Goal: Task Accomplishment & Management: Manage account settings

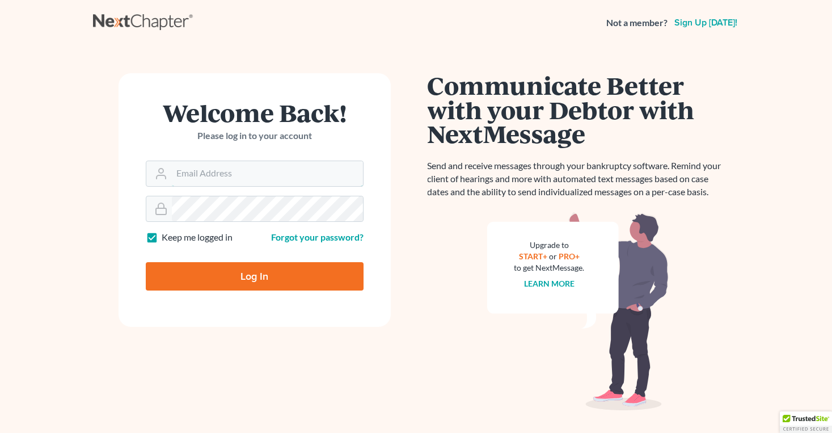
type input "[EMAIL_ADDRESS][DOMAIN_NAME]"
click at [208, 262] on div "Log In" at bounding box center [255, 271] width 218 height 37
click at [207, 266] on input "Log In" at bounding box center [255, 276] width 218 height 28
type input "Thinking..."
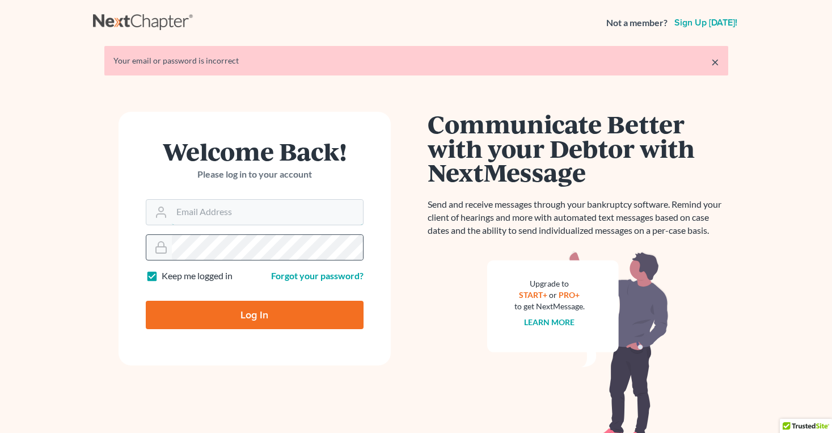
type input "[EMAIL_ADDRESS][DOMAIN_NAME]"
click at [245, 307] on input "Log In" at bounding box center [255, 315] width 218 height 28
type input "Thinking..."
type input "info@counselor.pro"
click at [271, 212] on input "info@counselor.pro" at bounding box center [267, 212] width 191 height 25
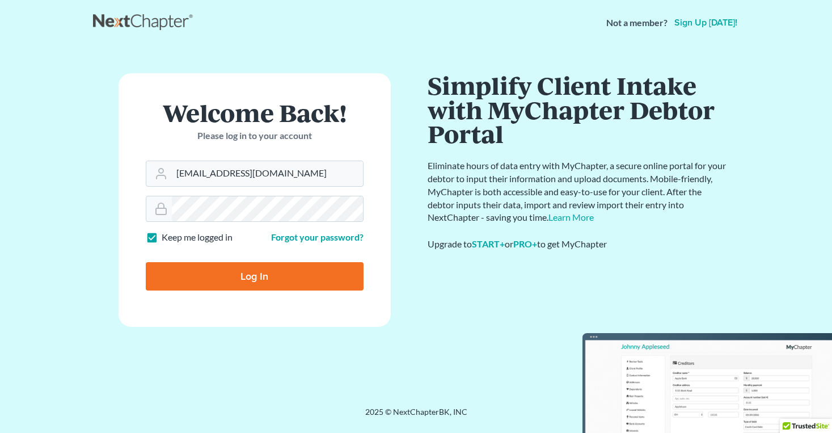
type input "info@counselor.pro"
click at [23, 127] on main "× Your email or password is incorrect Welcome Back! Please log in to your accou…" at bounding box center [416, 212] width 832 height 334
click at [159, 279] on input "Log In" at bounding box center [255, 276] width 218 height 28
type input "Thinking..."
type input "[EMAIL_ADDRESS][DOMAIN_NAME]"
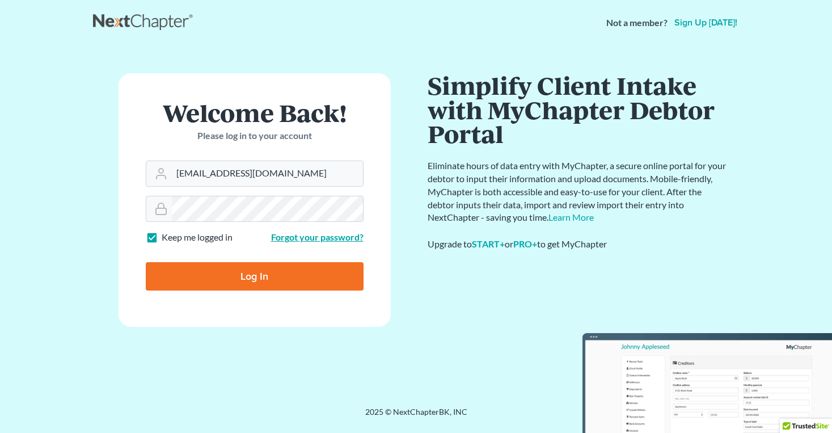
click at [293, 242] on link "Forgot your password?" at bounding box center [317, 236] width 92 height 11
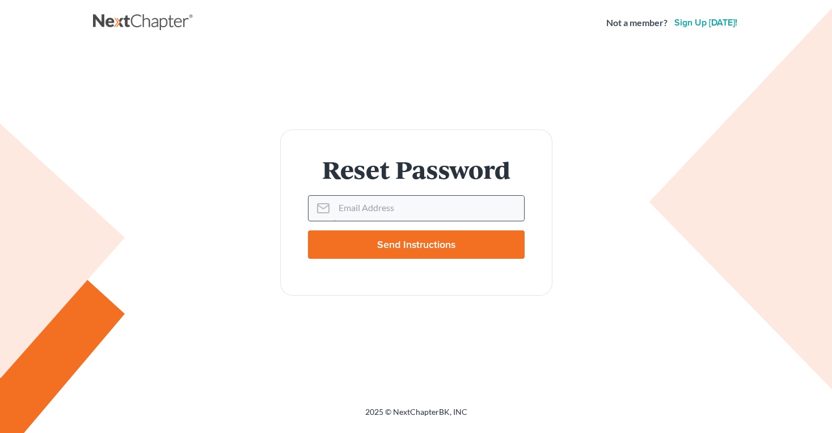
click at [370, 201] on input "Email Address" at bounding box center [429, 208] width 190 height 25
type input "[EMAIL_ADDRESS][DOMAIN_NAME]"
click at [254, 196] on div "Reset Password Email Address info@counselor.pro Send Instructions" at bounding box center [416, 212] width 635 height 166
click at [343, 243] on input "Send Instructions" at bounding box center [416, 244] width 217 height 28
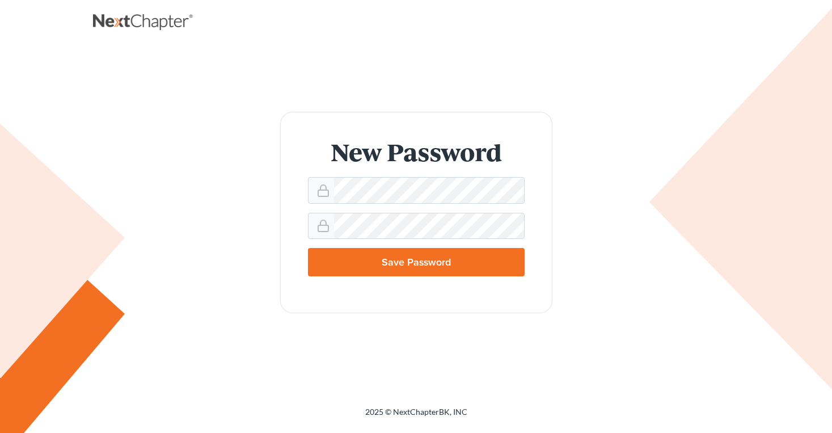
click at [367, 258] on input "Save Password" at bounding box center [416, 262] width 217 height 28
type input "Thinking..."
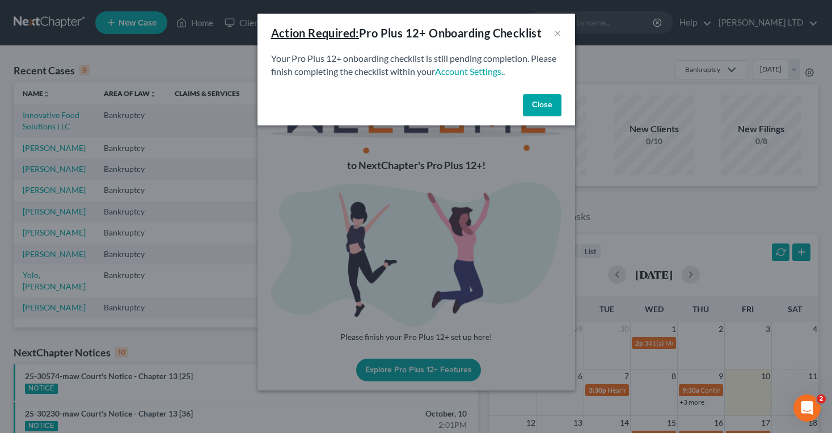
click at [527, 110] on button "Close" at bounding box center [542, 105] width 39 height 23
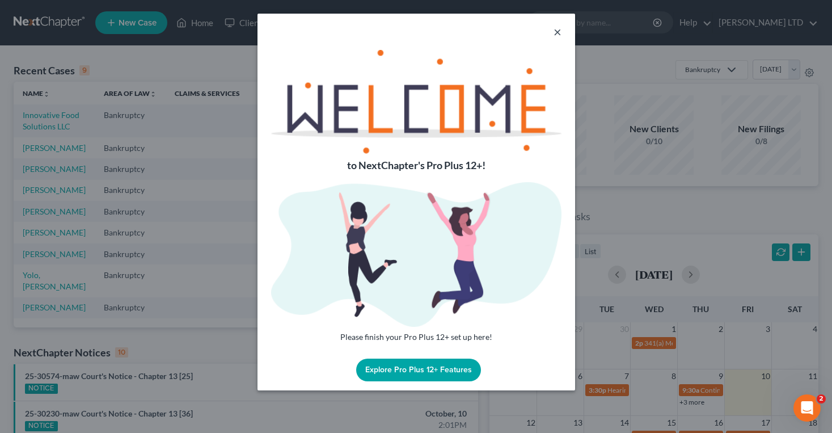
click at [558, 30] on button "×" at bounding box center [558, 32] width 8 height 14
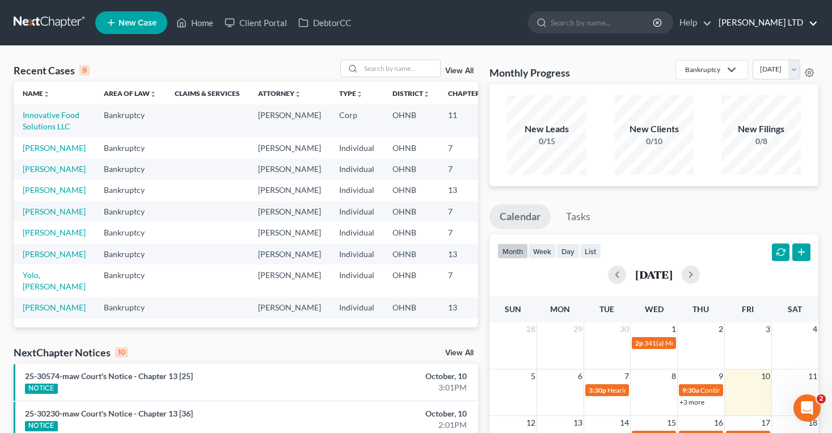
click at [784, 20] on link "Ciolek LTD" at bounding box center [765, 22] width 105 height 20
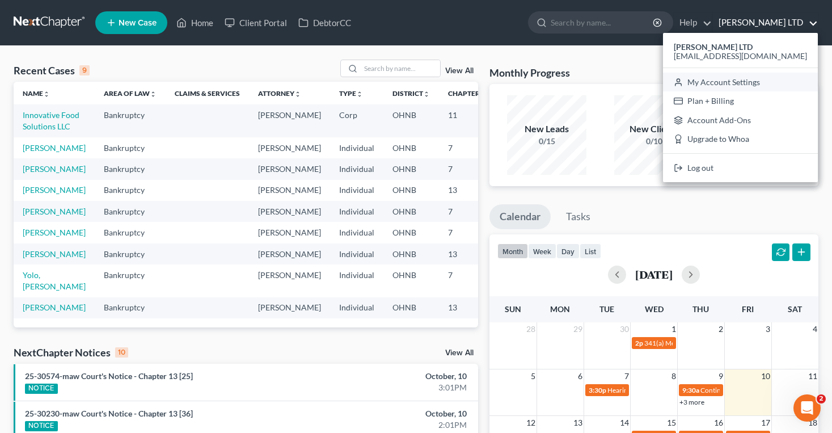
click at [759, 81] on link "My Account Settings" at bounding box center [740, 82] width 155 height 19
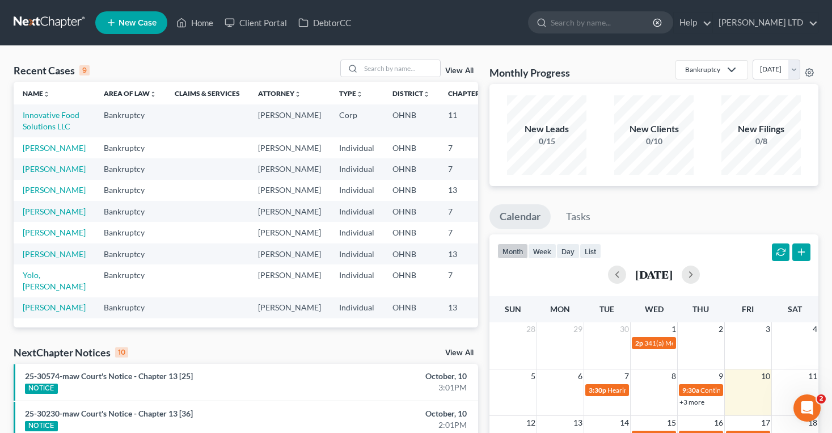
select select "61"
select select "24"
select select "36"
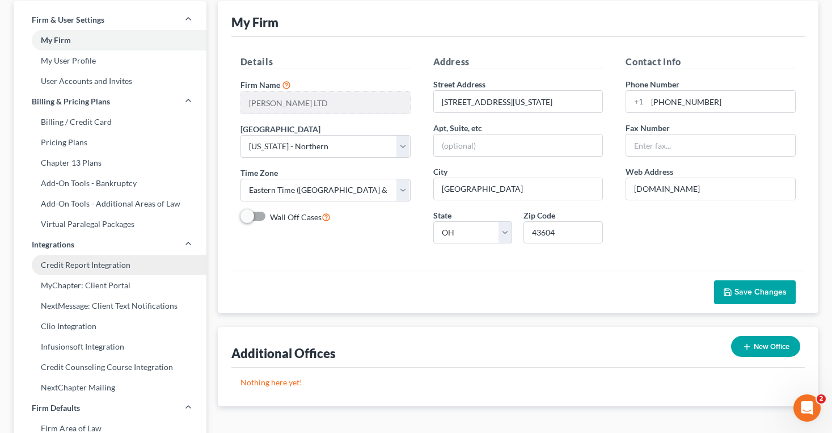
scroll to position [58, 0]
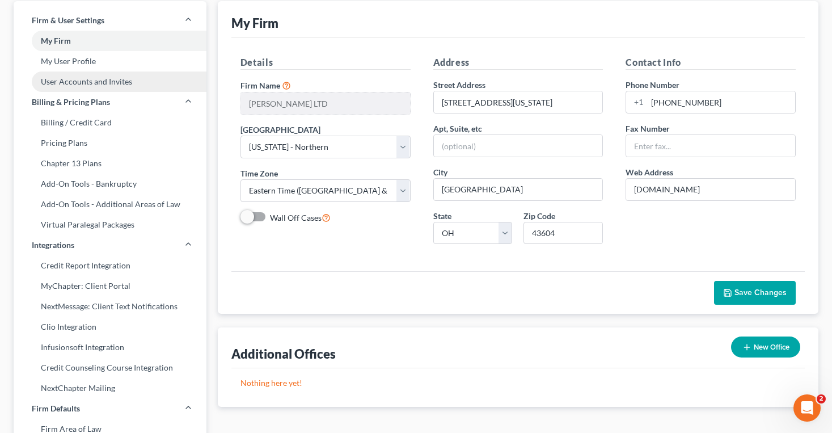
click at [48, 82] on link "User Accounts and Invites" at bounding box center [110, 81] width 193 height 20
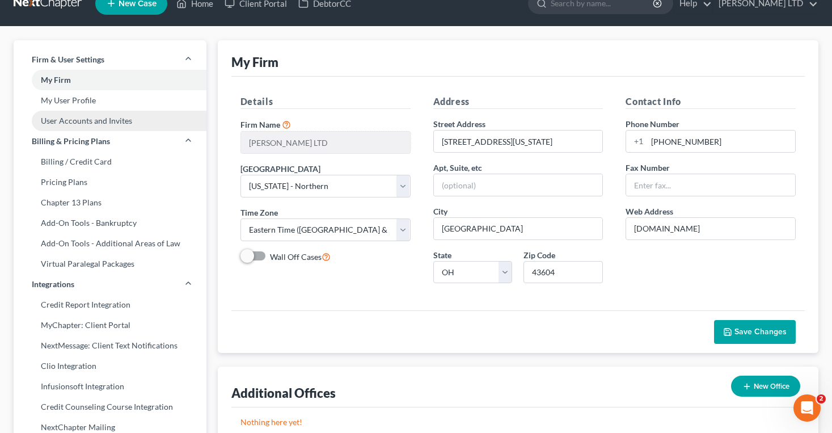
select select "0"
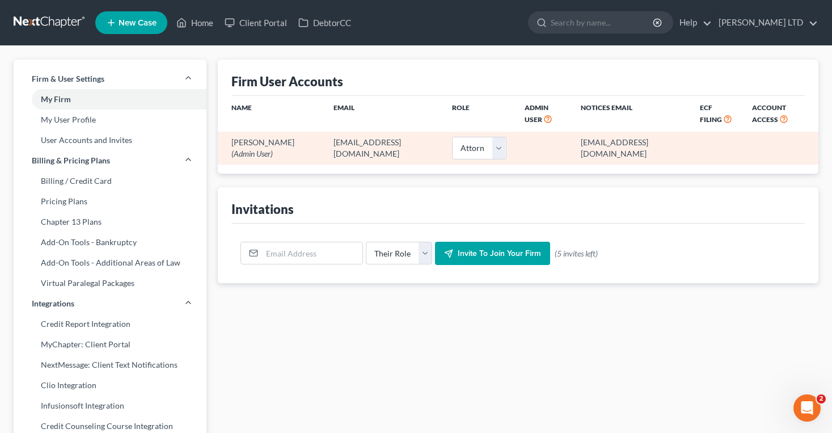
click at [219, 143] on td "Scott Ciolek (Admin User)" at bounding box center [271, 148] width 107 height 32
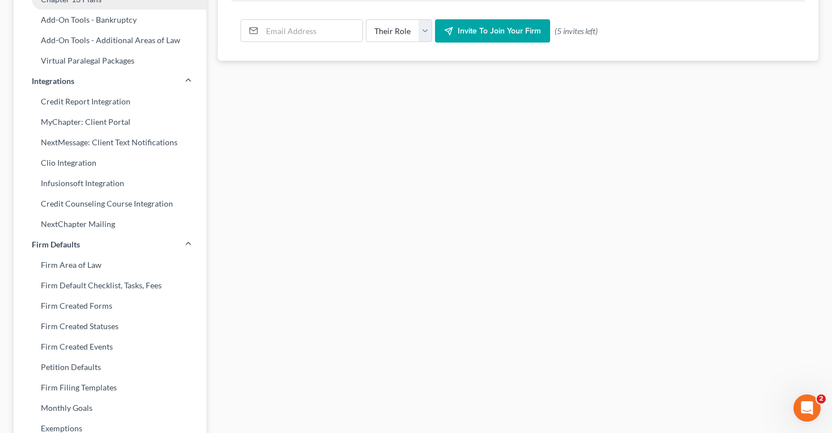
scroll to position [214, 0]
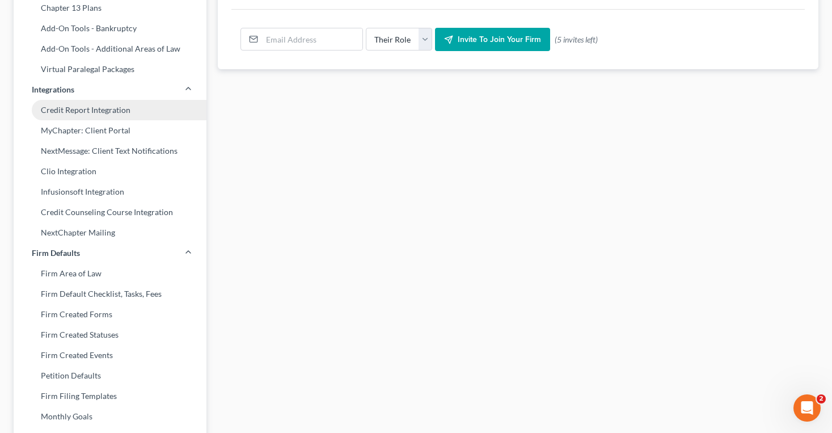
click at [69, 113] on link "Credit Report Integration" at bounding box center [110, 110] width 193 height 20
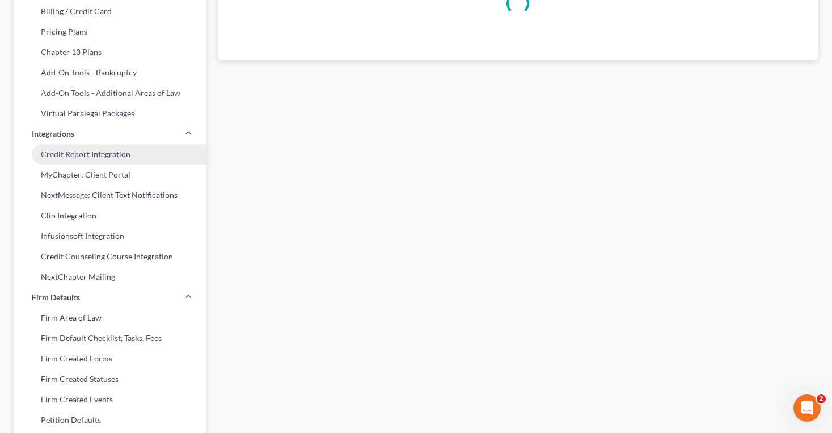
select select "36"
